Goal: Task Accomplishment & Management: Complete application form

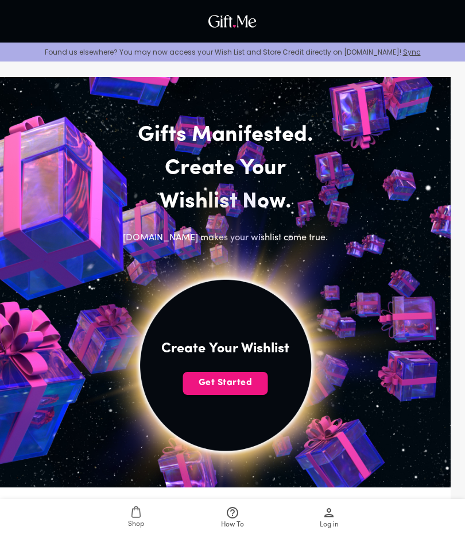
click at [215, 383] on span "Get Started" at bounding box center [225, 382] width 85 height 13
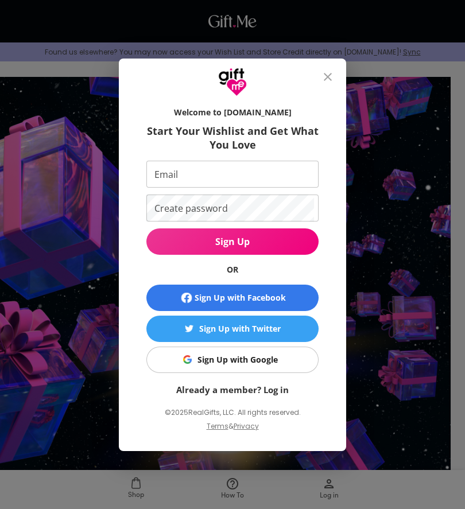
click at [186, 298] on icon "button" at bounding box center [186, 297] width 11 height 11
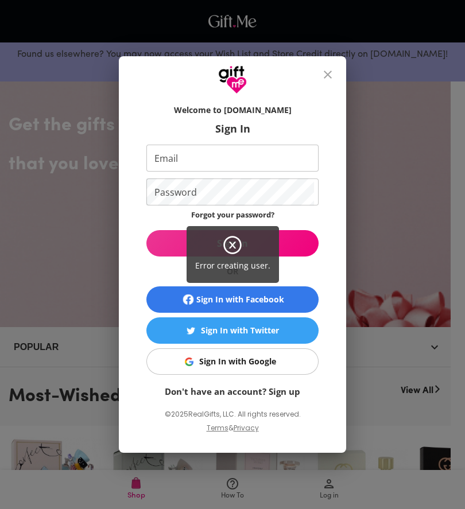
click at [253, 159] on div "Error creating user." at bounding box center [232, 254] width 465 height 509
click at [236, 253] on icon at bounding box center [232, 245] width 18 height 18
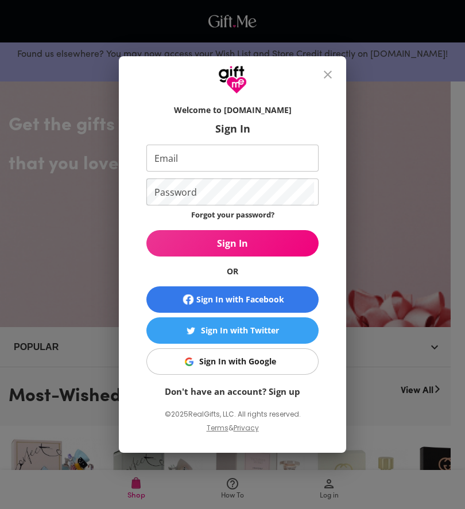
click at [233, 250] on button "Sign In" at bounding box center [232, 243] width 172 height 26
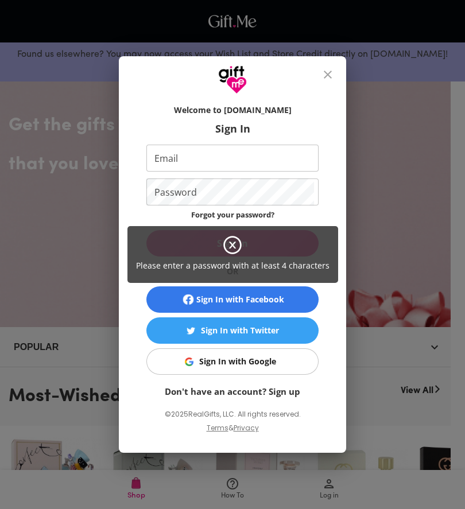
click at [293, 242] on div "Please enter a password with at least 4 characters" at bounding box center [233, 254] width 211 height 57
click at [283, 237] on div "Please enter a password with at least 4 characters" at bounding box center [233, 254] width 211 height 57
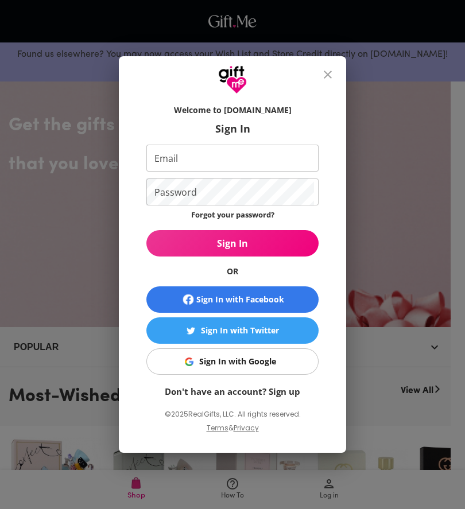
click at [291, 237] on div "Please enter a password with at least 4 characters" at bounding box center [233, 254] width 190 height 51
click at [269, 244] on span "Sign In" at bounding box center [232, 243] width 172 height 13
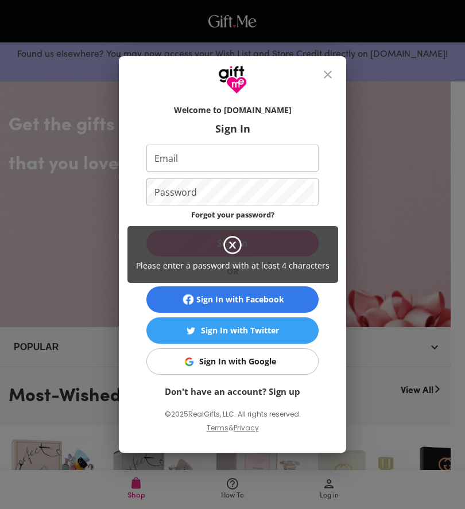
click at [231, 248] on icon at bounding box center [232, 245] width 21 height 21
click at [330, 68] on div "Please enter a password with at least 4 characters" at bounding box center [232, 254] width 465 height 509
click at [322, 76] on div "Please enter a password with at least 4 characters" at bounding box center [232, 254] width 465 height 509
click at [326, 77] on div "Please enter a password with at least 4 characters" at bounding box center [232, 254] width 465 height 509
click at [325, 76] on div "Please enter a password with at least 4 characters" at bounding box center [232, 254] width 465 height 509
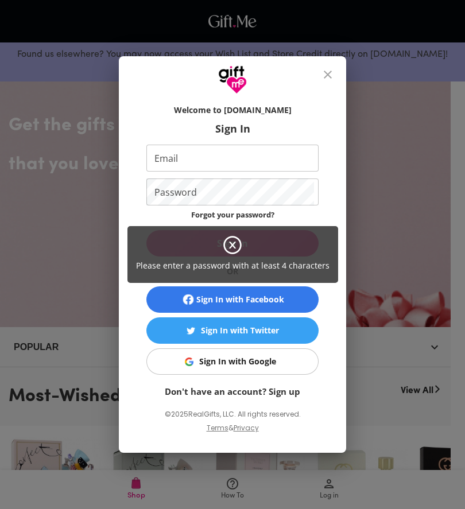
click at [328, 72] on div "Please enter a password with at least 4 characters" at bounding box center [232, 254] width 465 height 509
click at [236, 242] on icon at bounding box center [232, 245] width 7 height 7
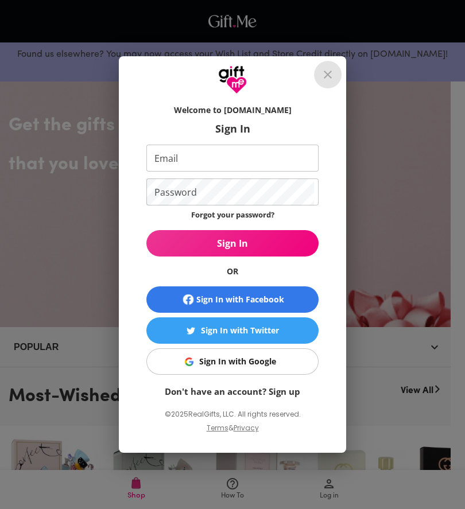
click at [333, 82] on button "close" at bounding box center [328, 75] width 28 height 28
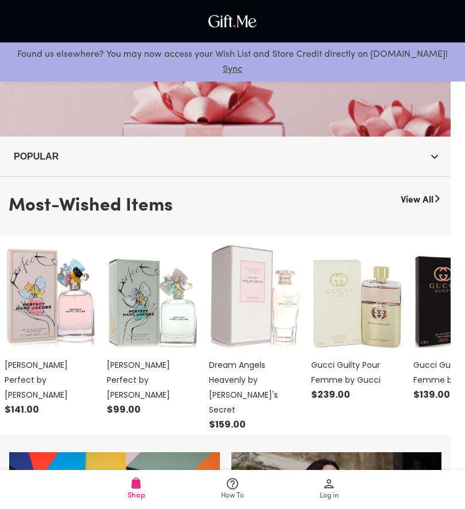
scroll to position [164, 0]
